Goal: Task Accomplishment & Management: Complete application form

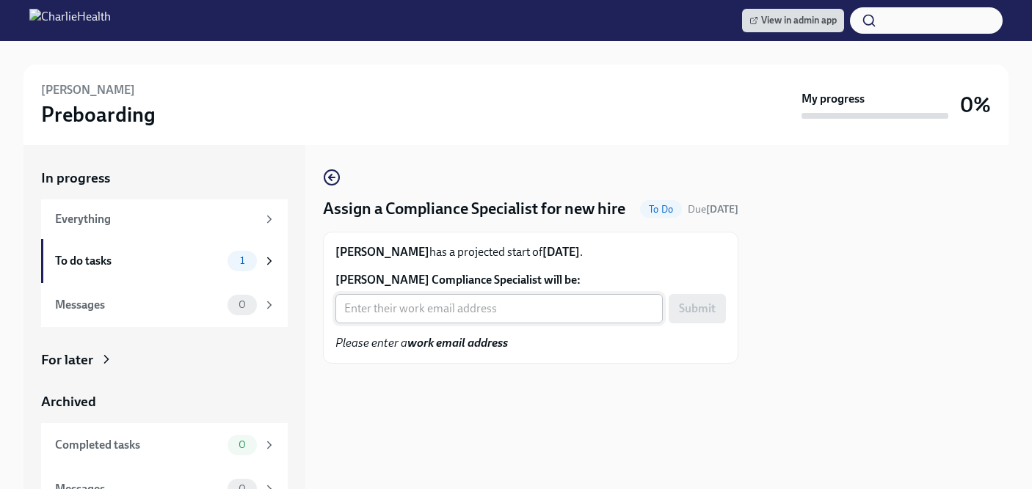
click at [382, 324] on input "Cassidy Klette's Compliance Specialist will be:" at bounding box center [498, 308] width 327 height 29
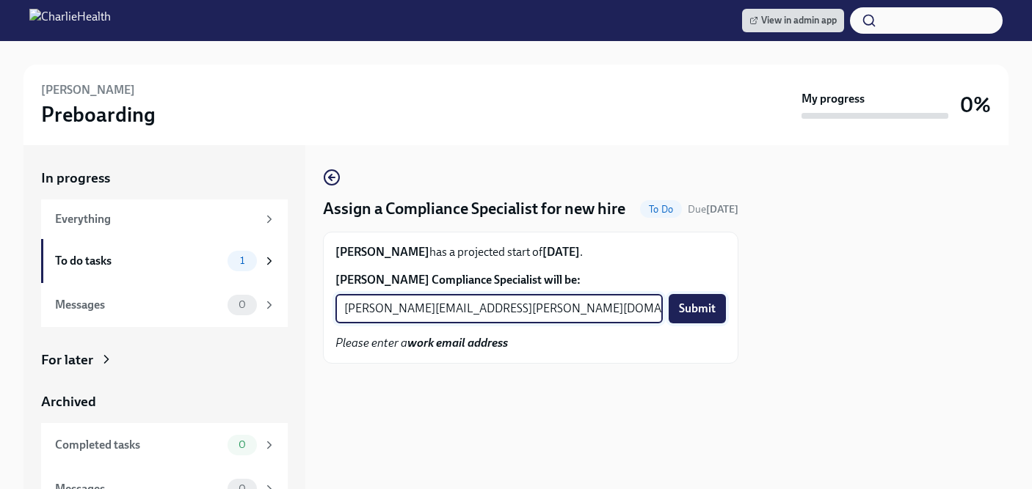
type input "michelle.winograd@charliehealth.com"
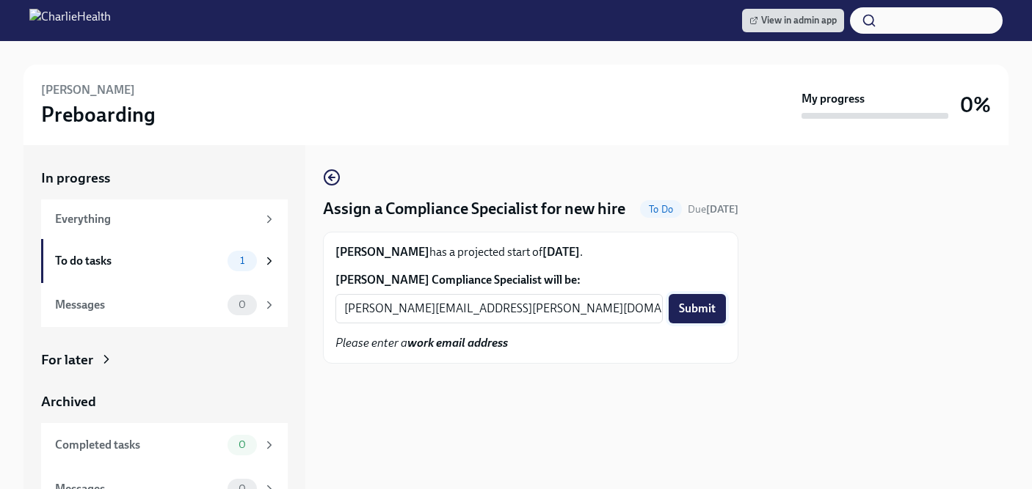
click at [698, 316] on span "Submit" at bounding box center [697, 309] width 37 height 15
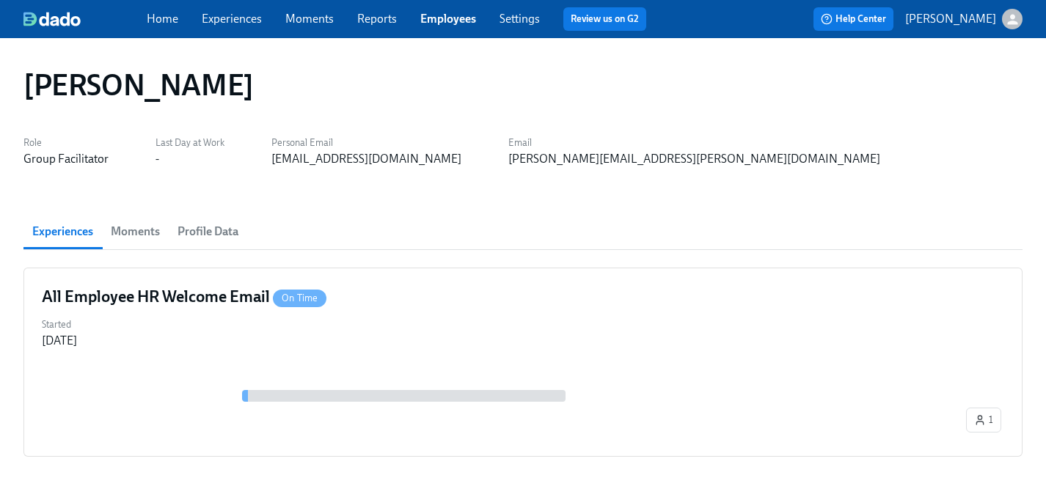
scroll to position [70, 0]
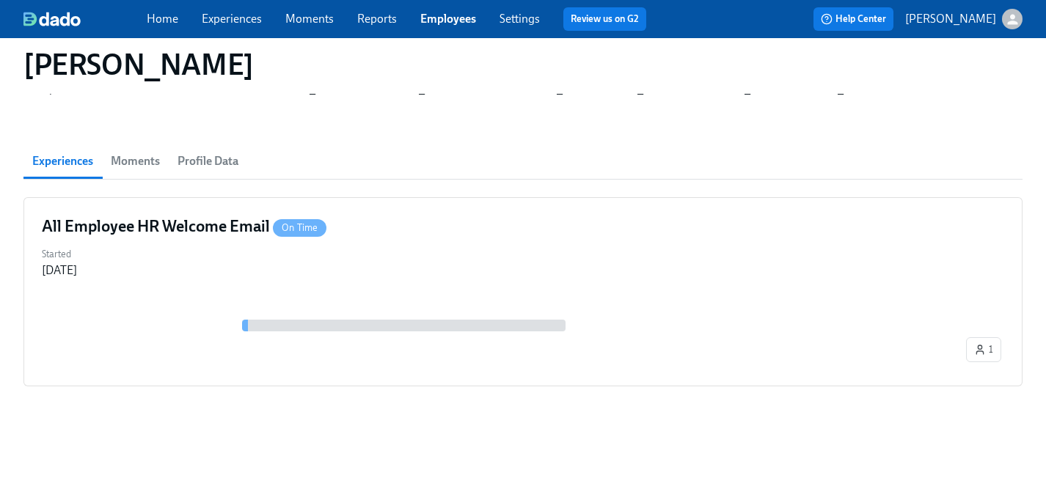
click at [225, 22] on link "Experiences" at bounding box center [232, 19] width 60 height 14
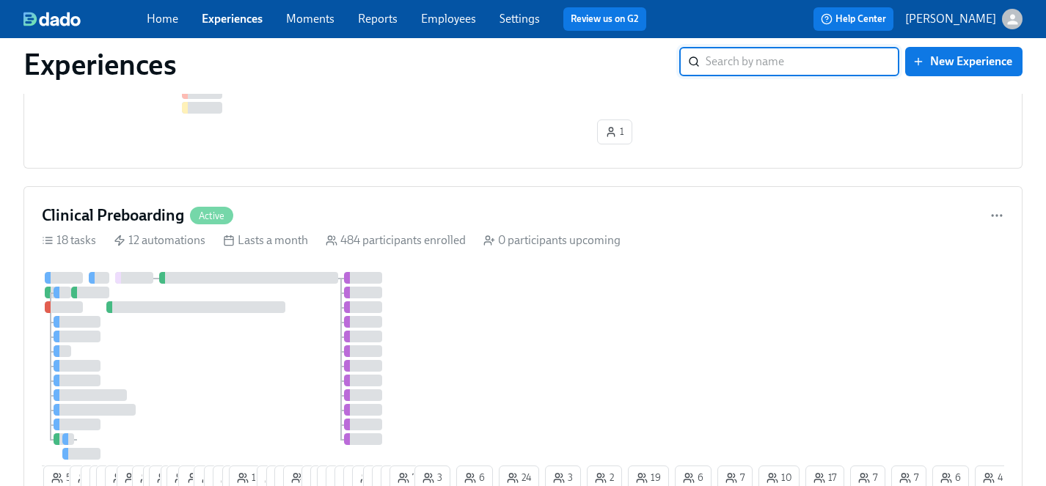
scroll to position [1110, 0]
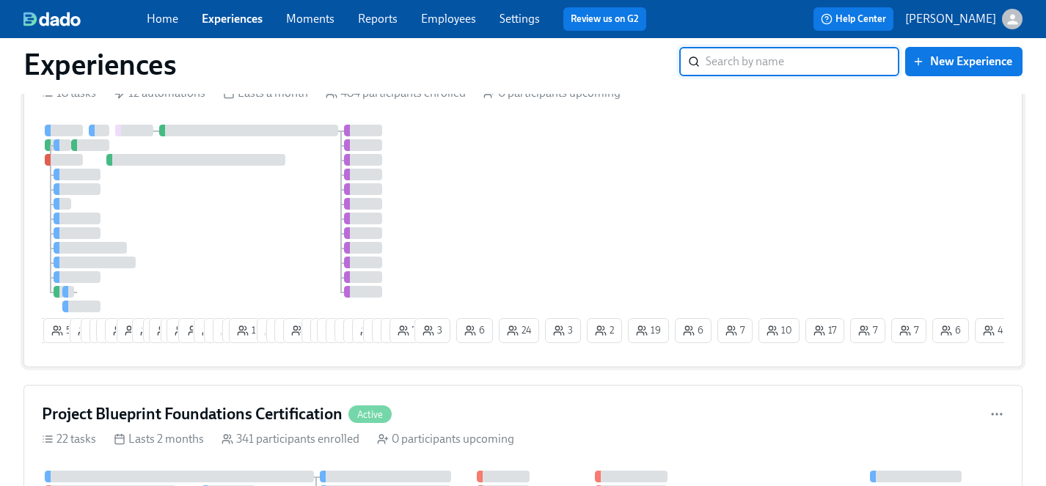
click at [244, 217] on div at bounding box center [227, 219] width 370 height 188
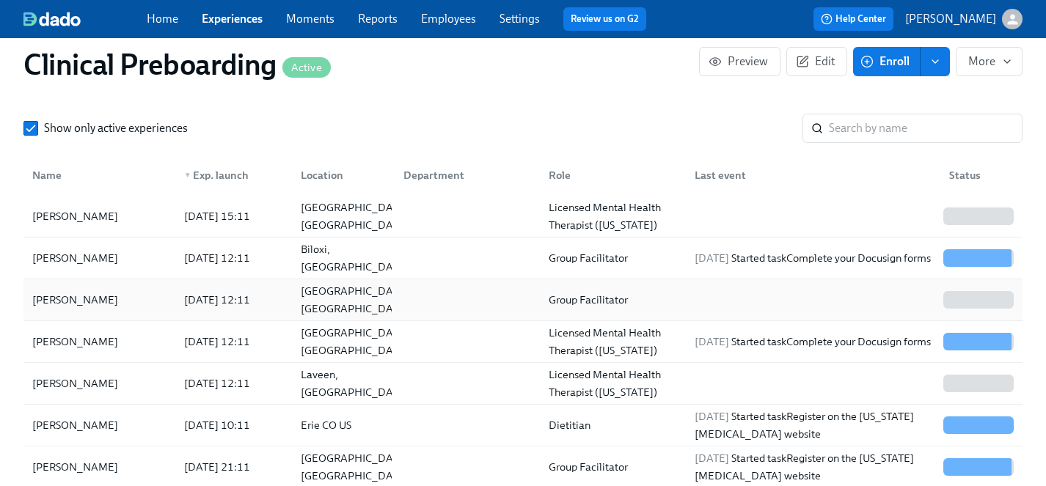
scroll to position [1676, 0]
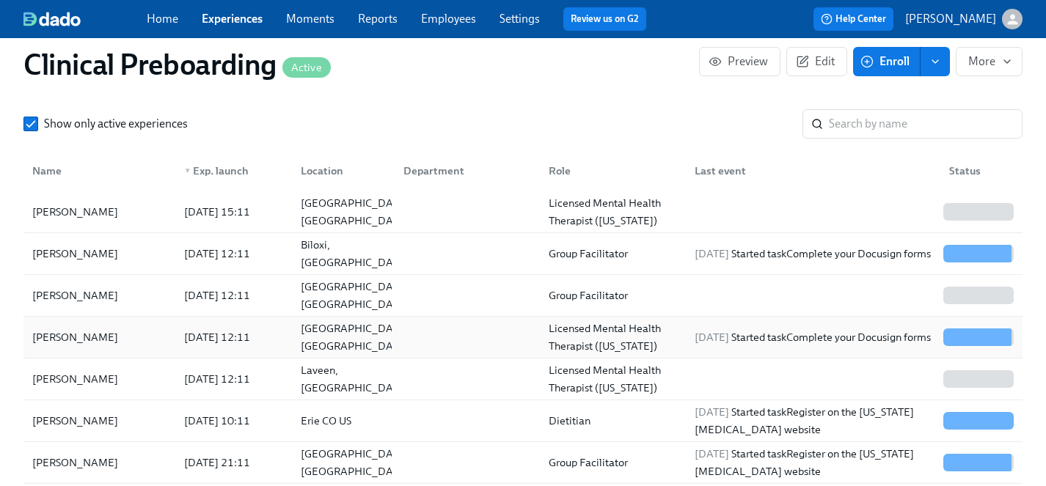
click at [73, 327] on div "[PERSON_NAME]" at bounding box center [99, 337] width 146 height 29
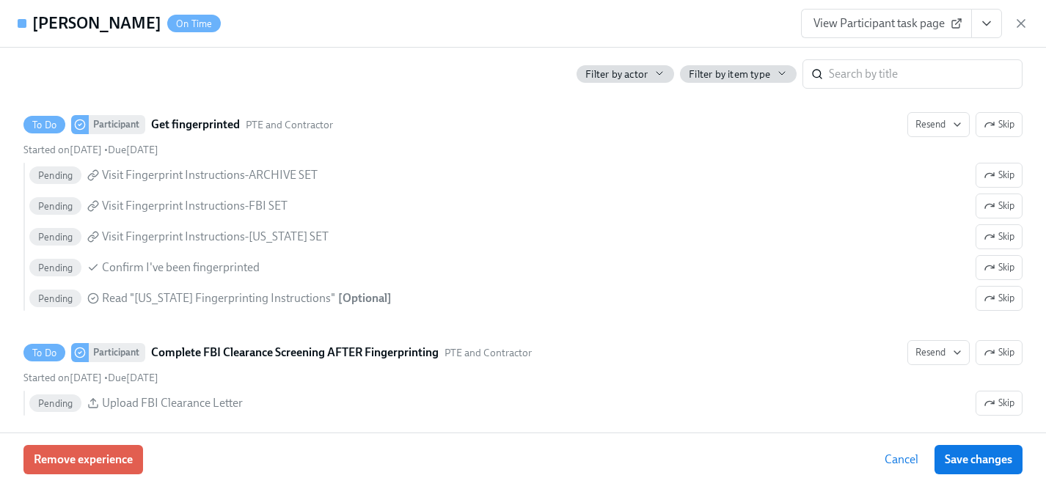
scroll to position [2054, 0]
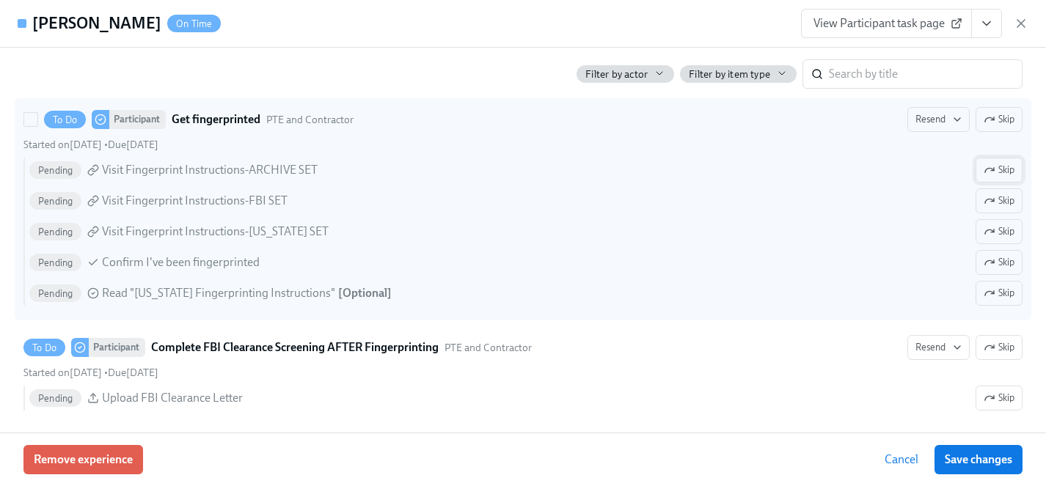
click at [1006, 166] on span "Skip" at bounding box center [999, 170] width 31 height 15
click at [1012, 202] on span "Skip" at bounding box center [999, 201] width 31 height 15
click at [1013, 292] on span "Skip" at bounding box center [999, 293] width 31 height 15
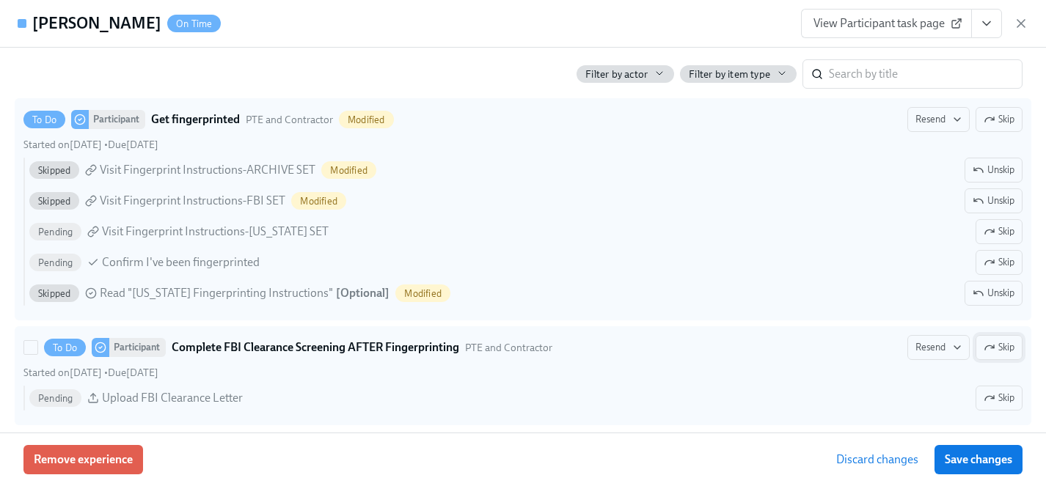
click at [1010, 353] on span "Skip" at bounding box center [999, 347] width 31 height 15
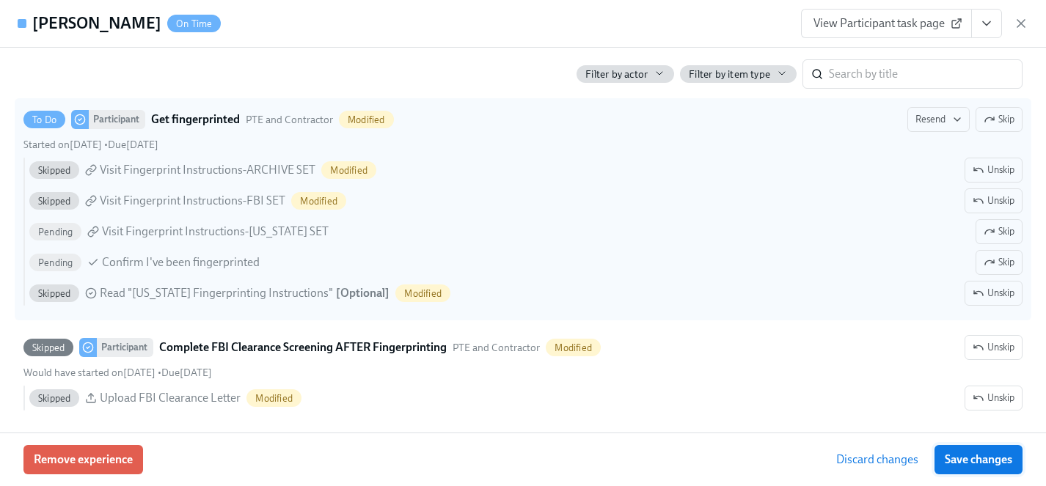
click at [1002, 461] on span "Save changes" at bounding box center [978, 460] width 67 height 15
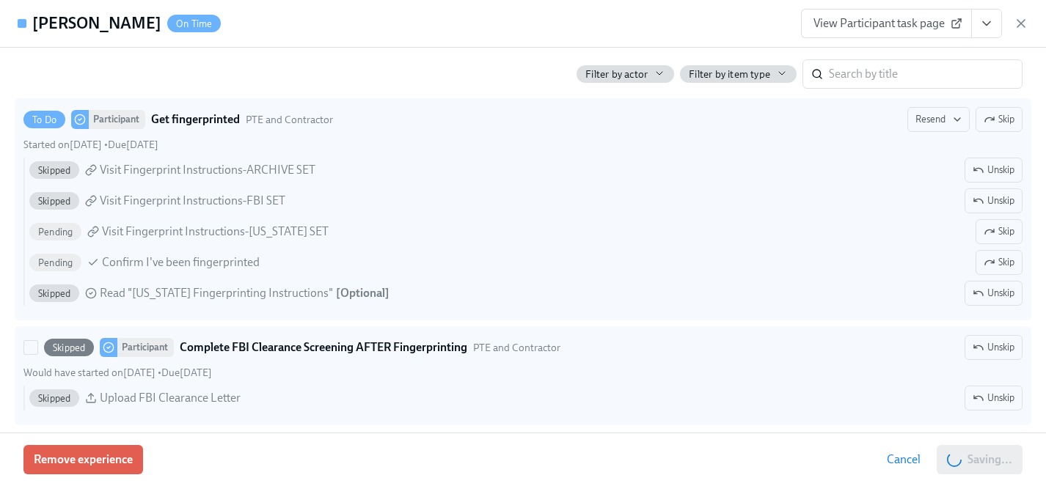
scroll to position [0, 18696]
